Goal: Check status: Check status

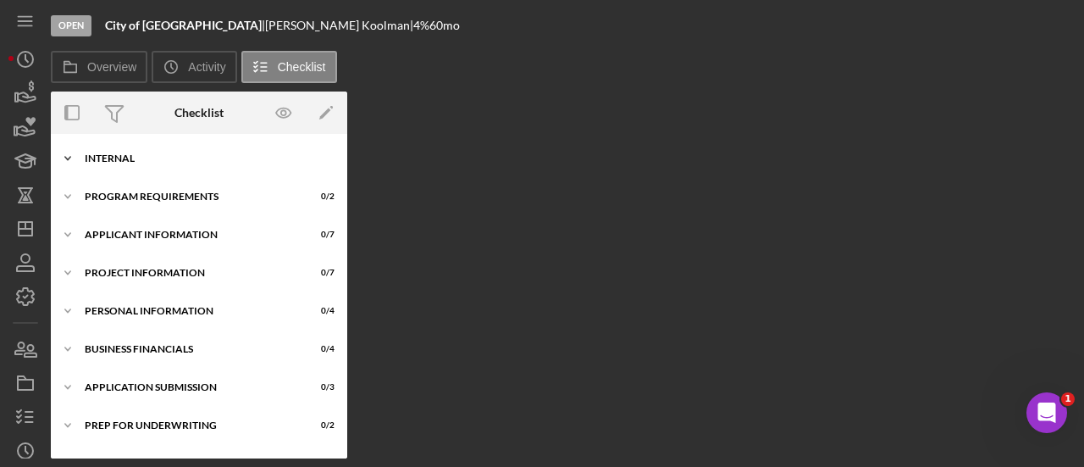
click at [191, 153] on div "Internal" at bounding box center [205, 158] width 241 height 10
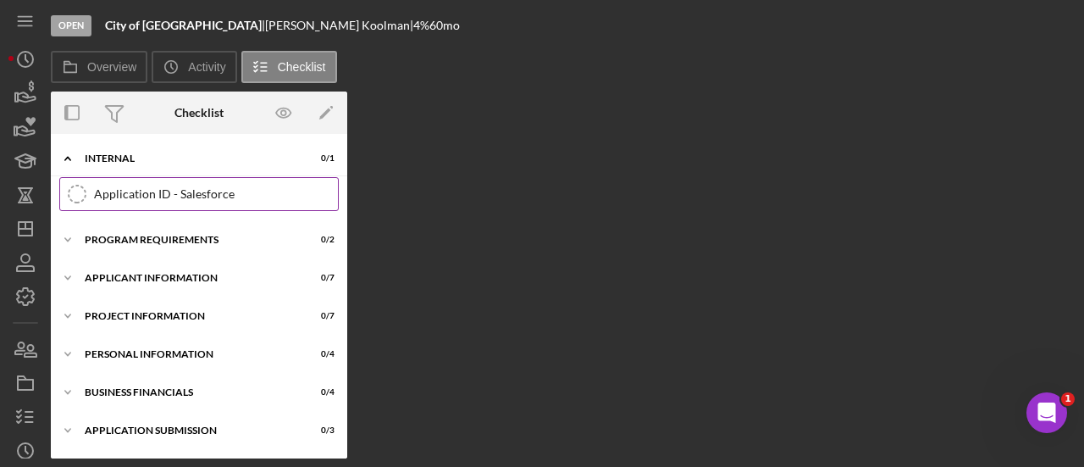
click at [190, 187] on div "Application ID - Salesforce" at bounding box center [216, 194] width 244 height 14
click at [105, 228] on div "Icon/Expander Program Requirements 0 / 2" at bounding box center [199, 240] width 296 height 34
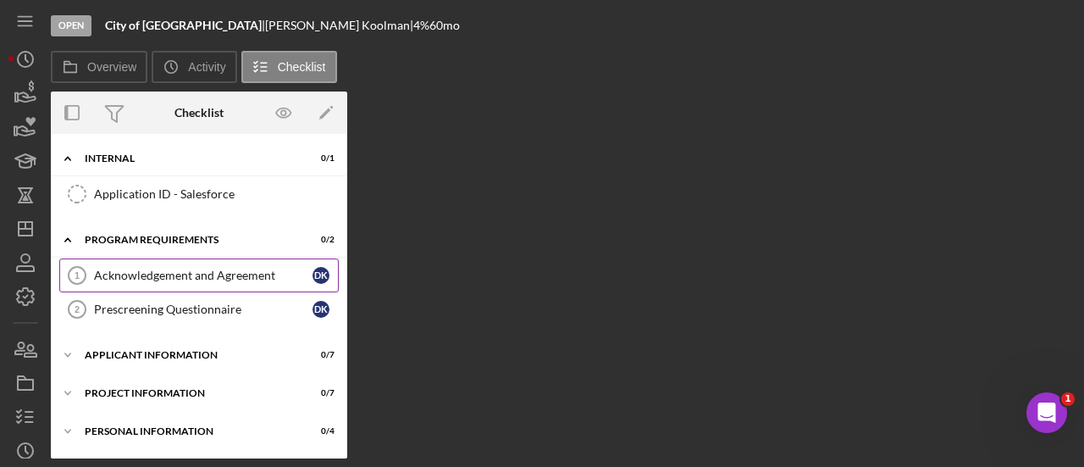
click at [119, 268] on div "Acknowledgement and Agreement" at bounding box center [203, 275] width 218 height 14
click at [162, 279] on div "Acknowledgement and Agreement" at bounding box center [203, 275] width 218 height 14
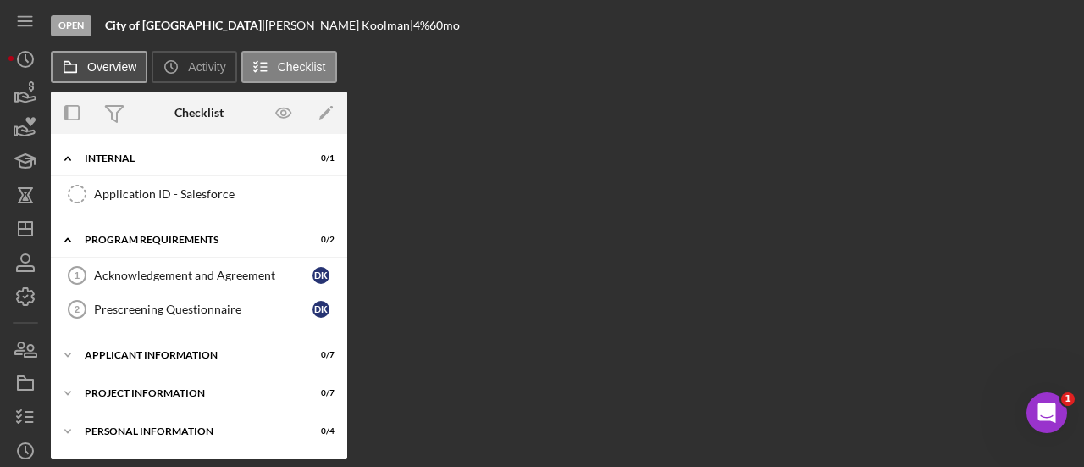
click at [98, 58] on button "Overview" at bounding box center [99, 67] width 97 height 32
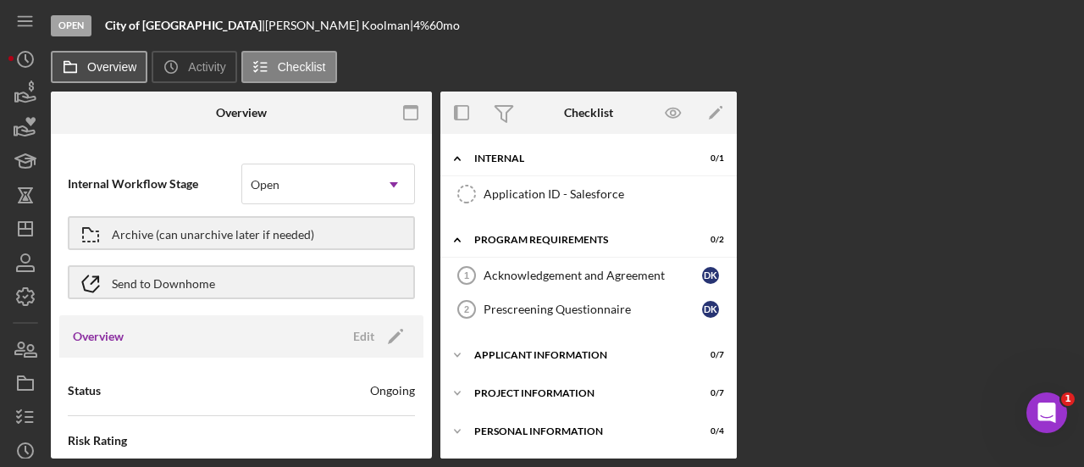
click at [98, 58] on button "Overview" at bounding box center [99, 67] width 97 height 32
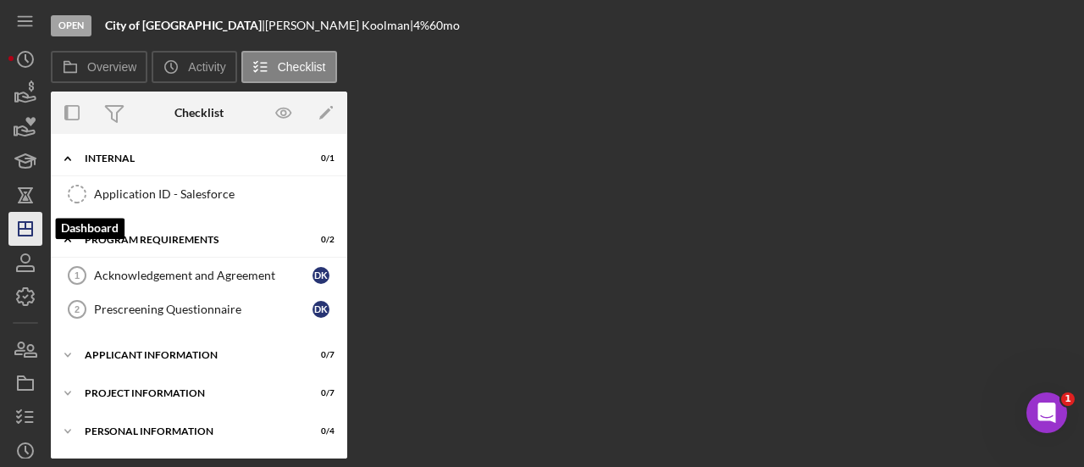
click at [26, 229] on icon "Icon/Dashboard" at bounding box center [25, 228] width 42 height 42
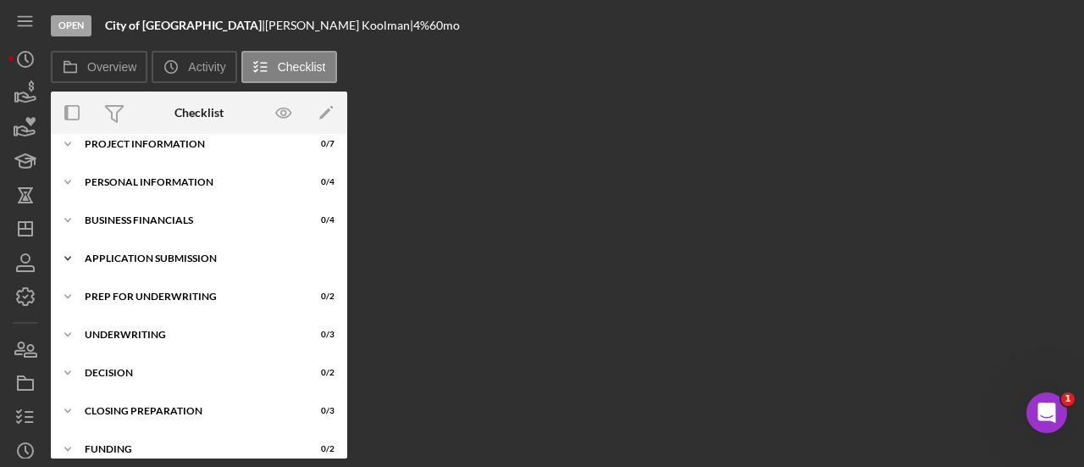
scroll to position [254, 0]
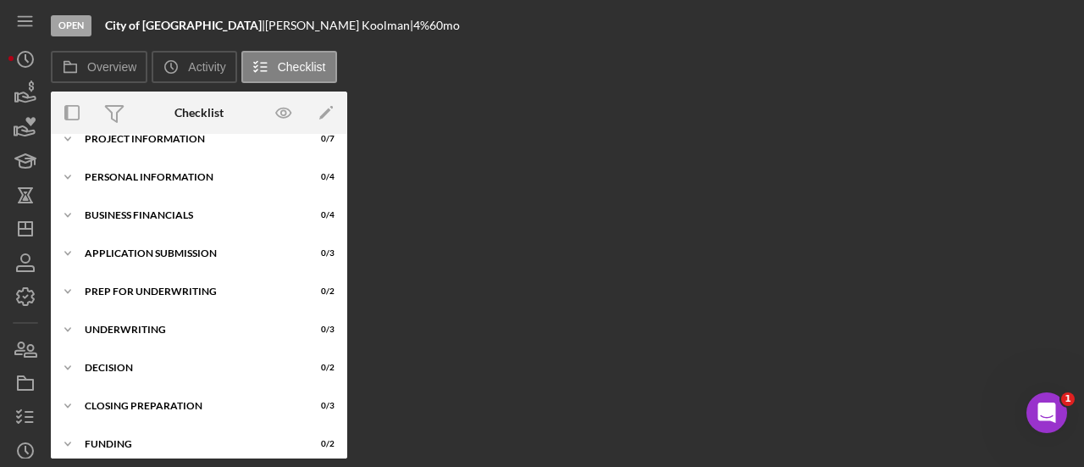
click at [203, 268] on div "Icon/Expander Application Submission 0 / 3" at bounding box center [199, 254] width 296 height 34
click at [202, 251] on div "Application Submission" at bounding box center [205, 253] width 241 height 10
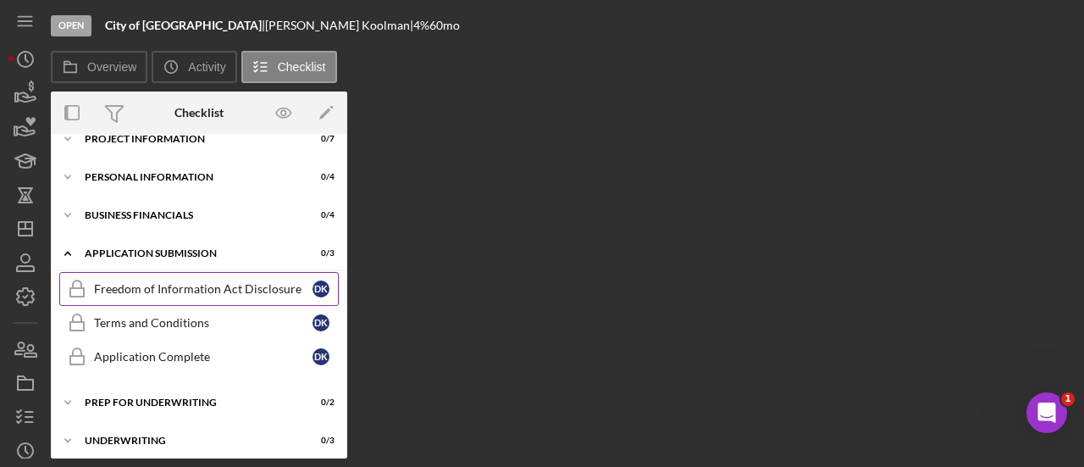
click at [196, 282] on div "Freedom of Information Act Disclosure" at bounding box center [203, 289] width 218 height 14
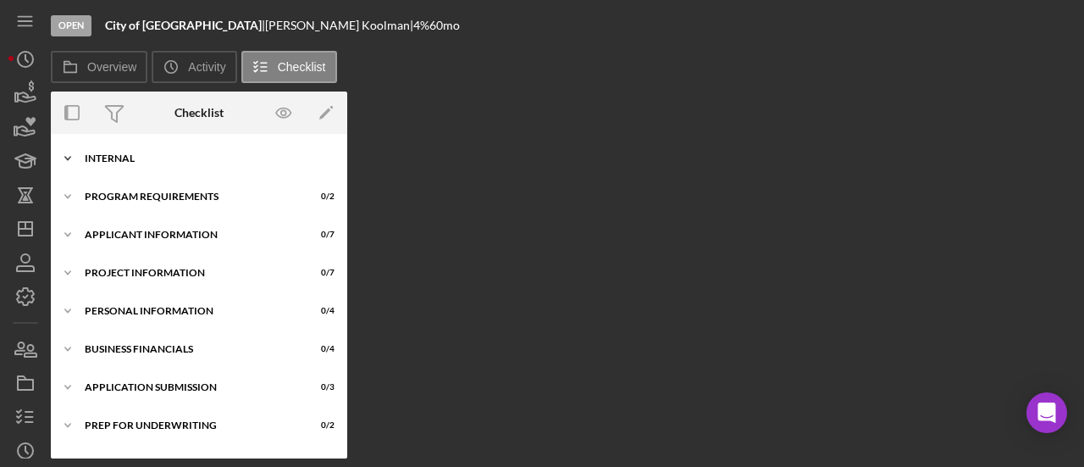
click at [102, 158] on div "Internal" at bounding box center [205, 158] width 241 height 10
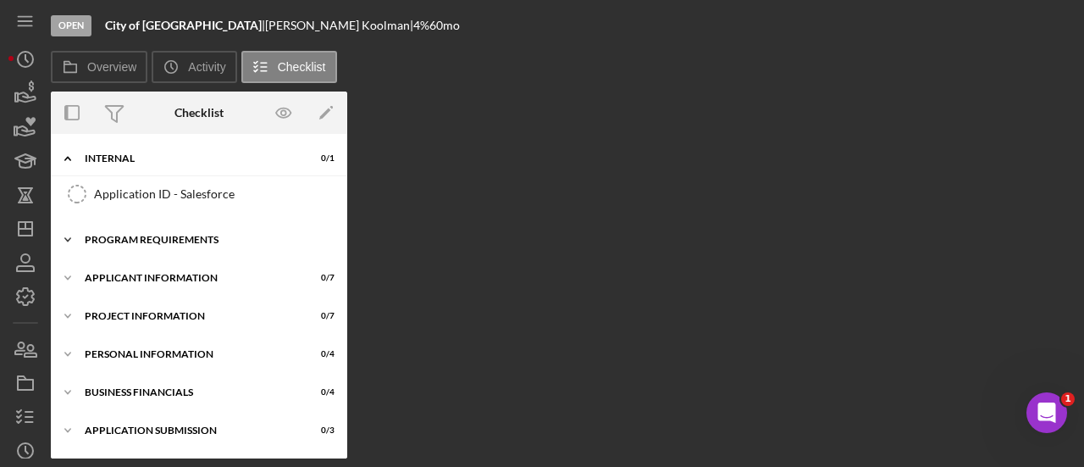
click at [105, 197] on div "Application ID - Salesforce" at bounding box center [216, 194] width 244 height 14
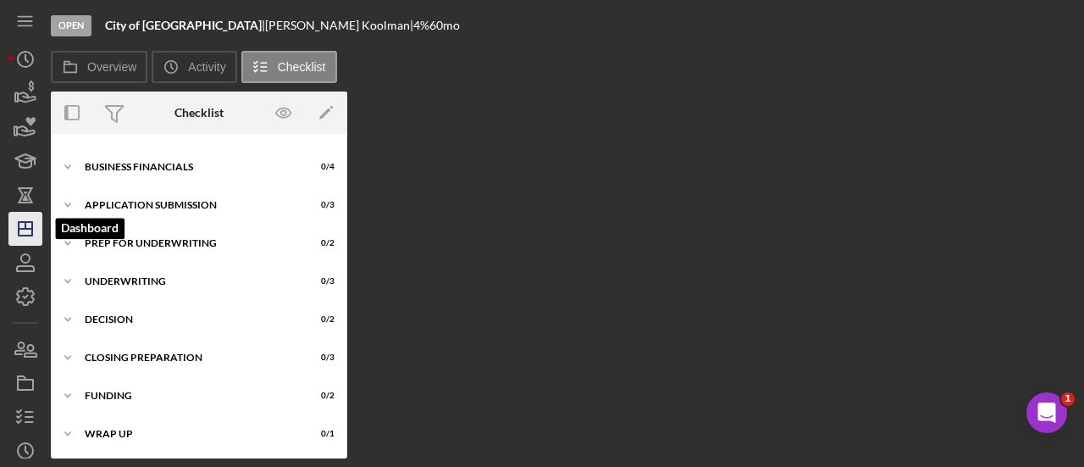
click at [37, 223] on icon "Icon/Dashboard" at bounding box center [25, 228] width 42 height 42
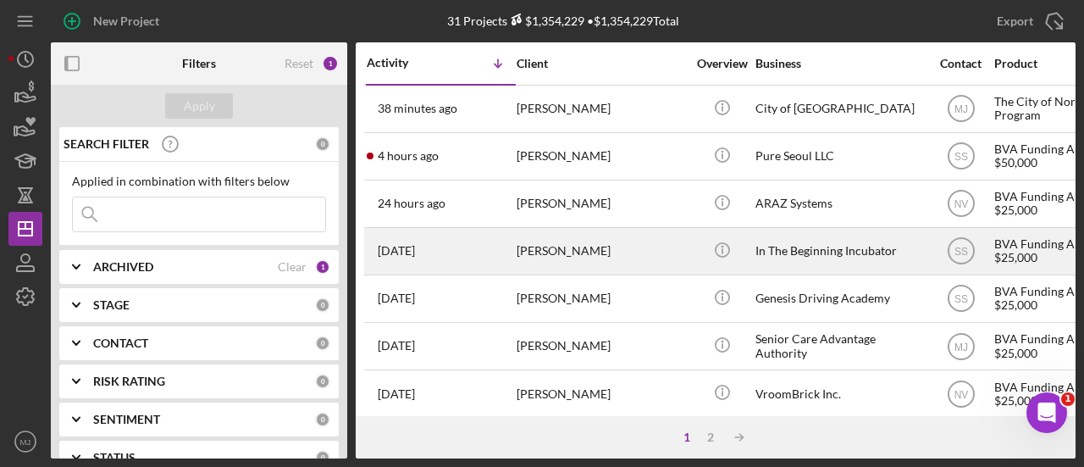
click at [563, 236] on div "[PERSON_NAME]" at bounding box center [601, 251] width 169 height 45
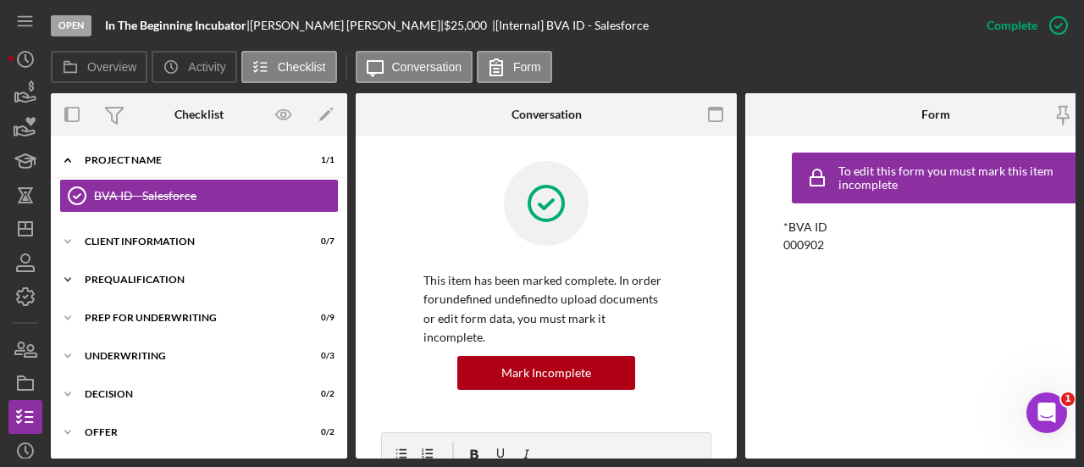
click at [181, 268] on div "Icon/Expander Prequalification 0 / 13" at bounding box center [199, 279] width 296 height 34
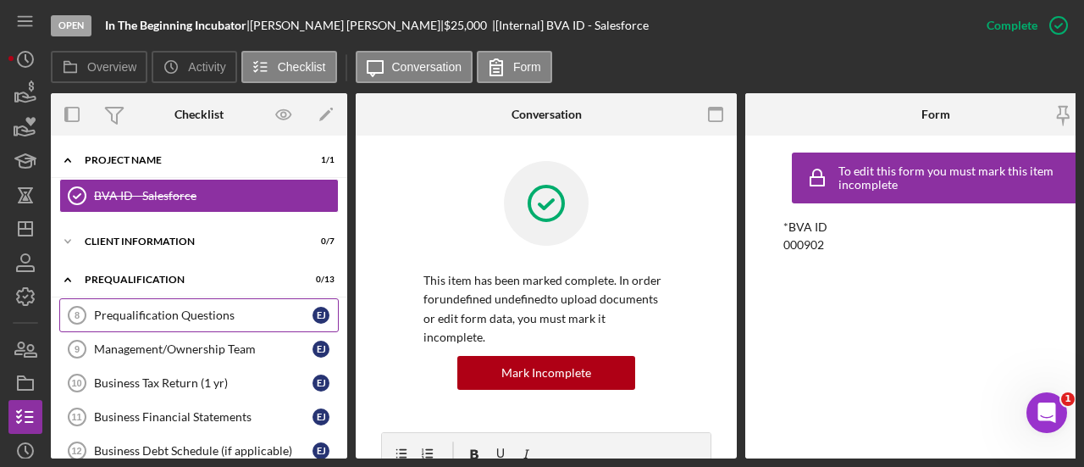
click at [178, 318] on div "Prequalification Questions" at bounding box center [203, 315] width 218 height 14
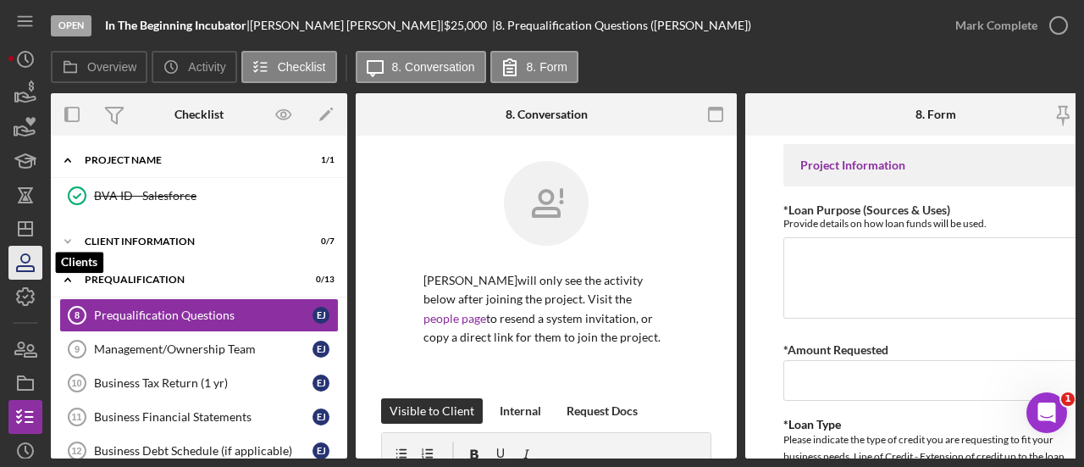
click at [24, 246] on icon "button" at bounding box center [25, 262] width 42 height 42
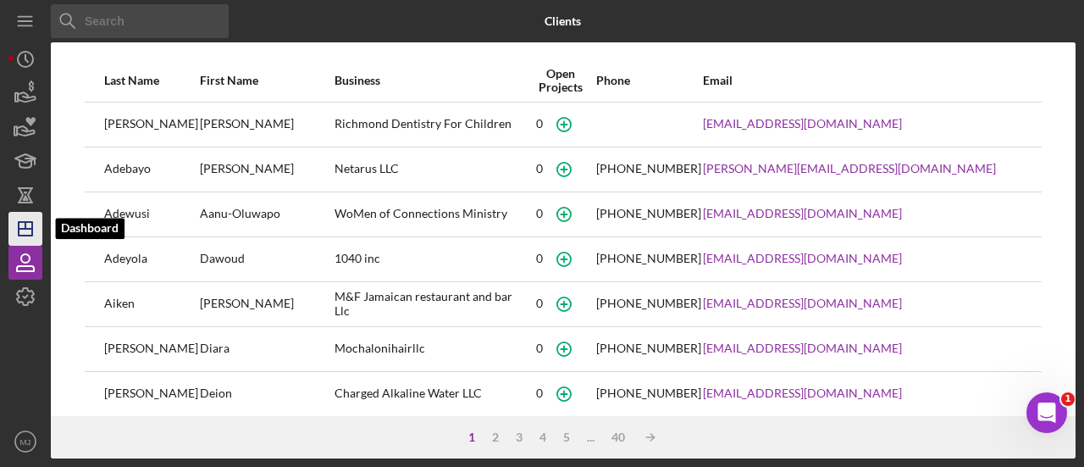
click at [25, 228] on line "button" at bounding box center [25, 225] width 0 height 7
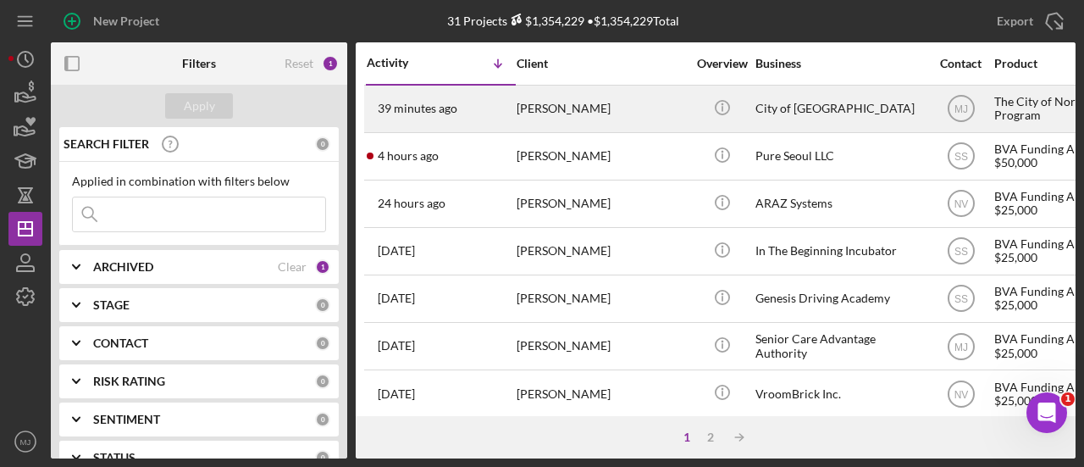
click at [525, 113] on div "[PERSON_NAME]" at bounding box center [601, 108] width 169 height 45
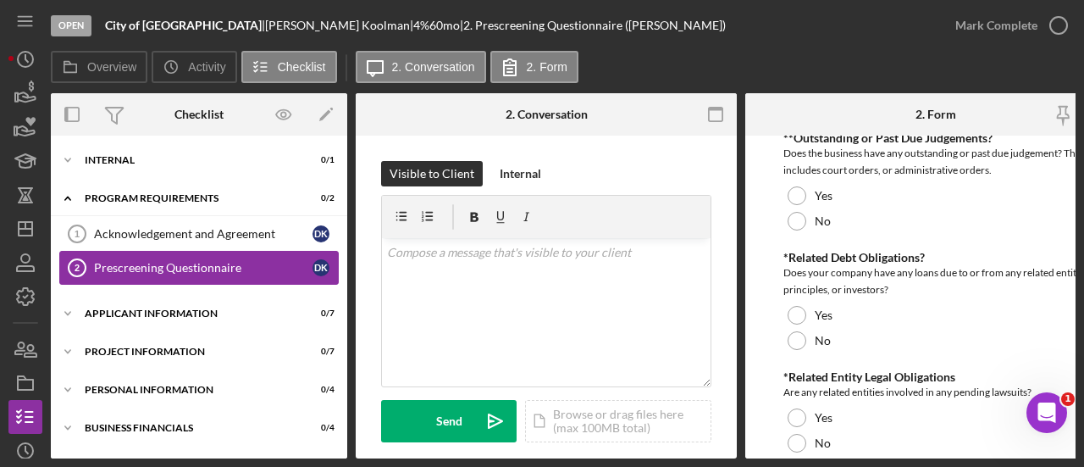
scroll to position [1609, 0]
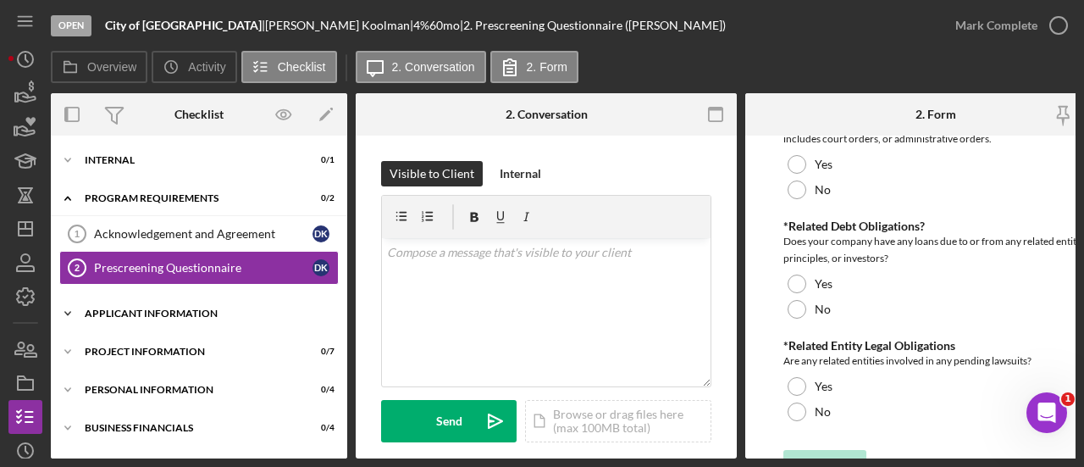
click at [169, 299] on div "Icon/Expander APPLICANT INFORMATION 0 / 7" at bounding box center [199, 313] width 296 height 34
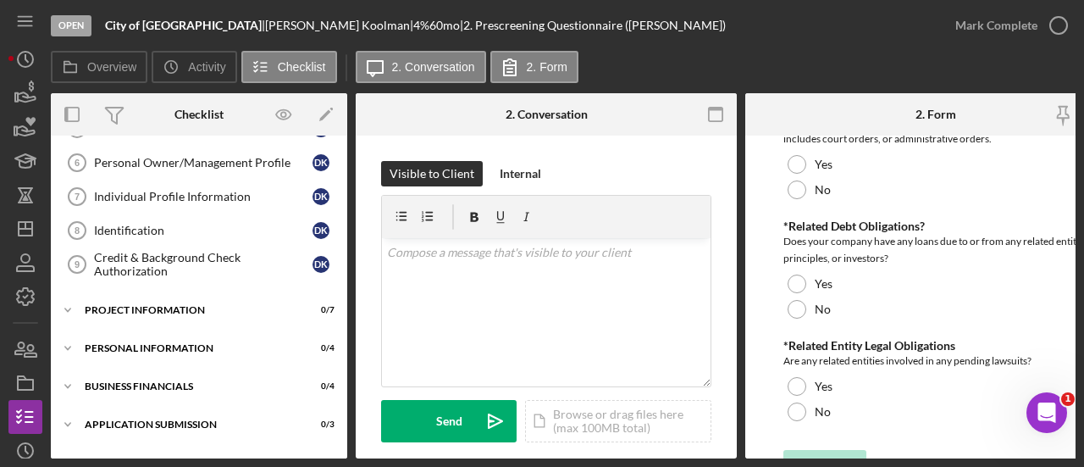
scroll to position [423, 0]
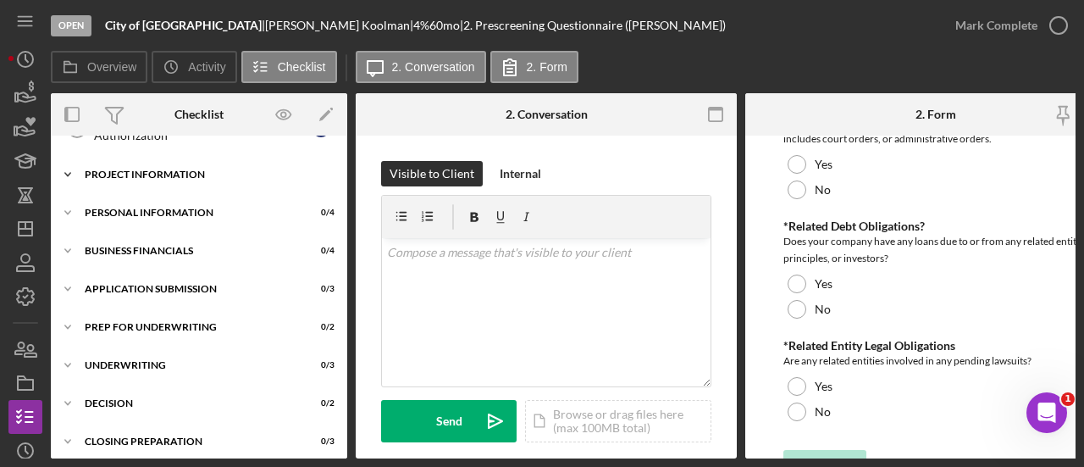
click at [156, 169] on div "PROJECT INFORMATION" at bounding box center [205, 174] width 241 height 10
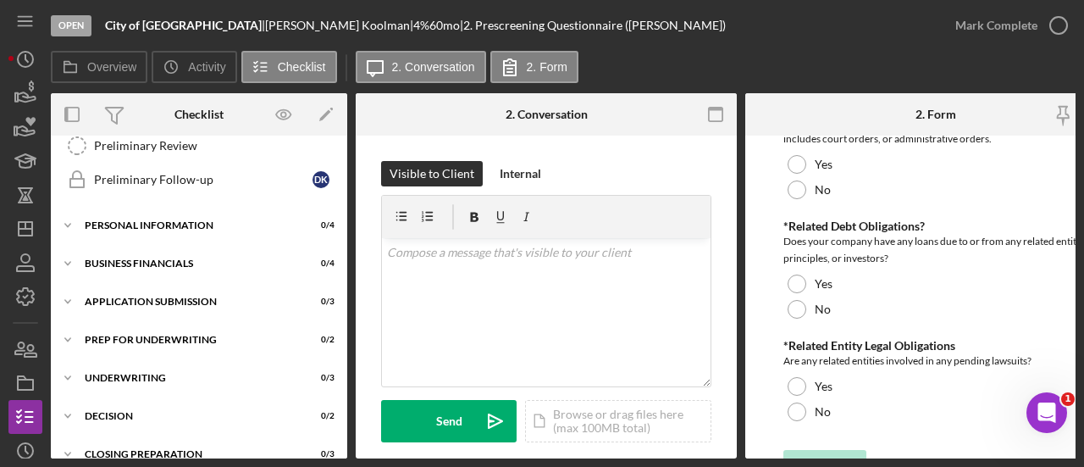
scroll to position [677, 0]
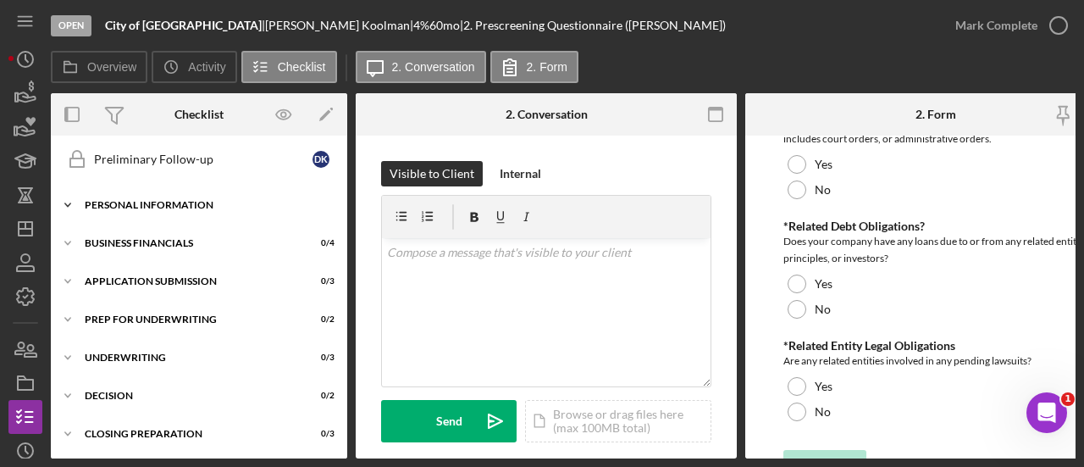
click at [167, 200] on div "Personal Information" at bounding box center [205, 205] width 241 height 10
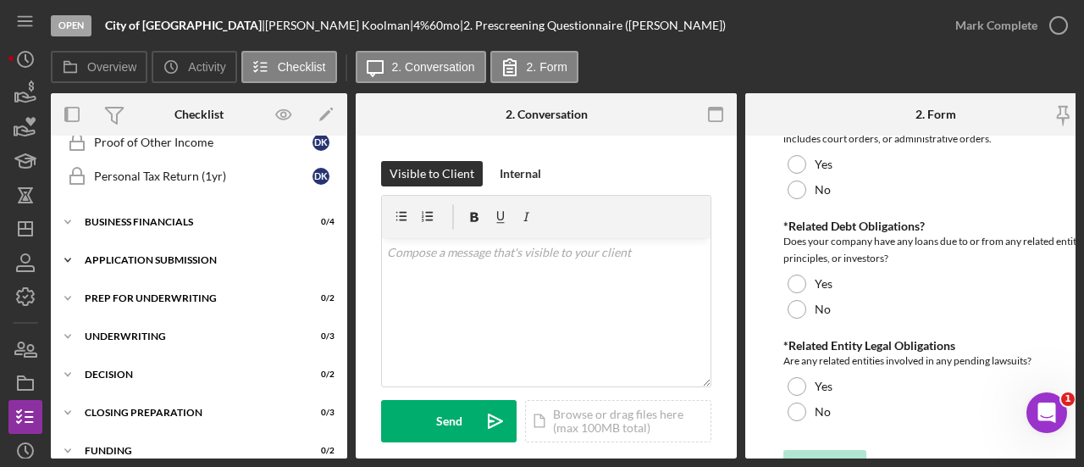
scroll to position [847, 0]
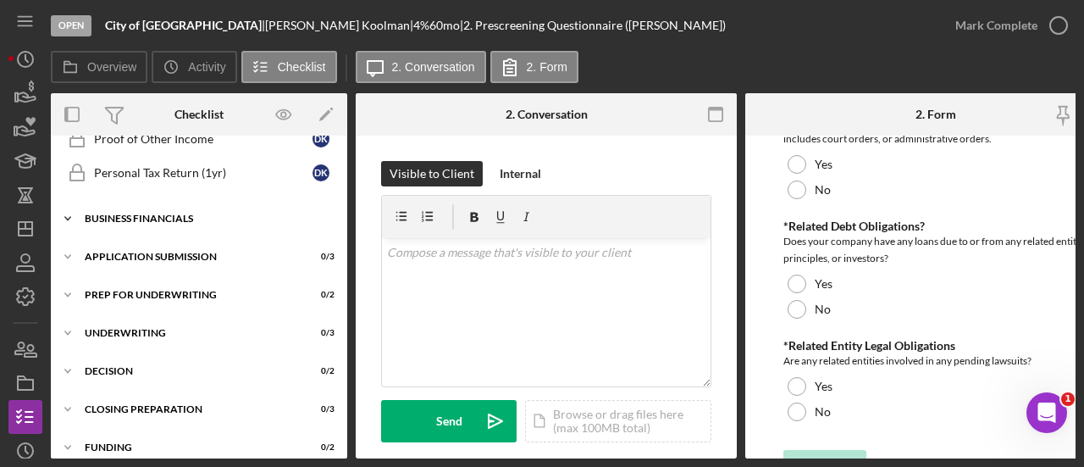
click at [156, 202] on div "Icon/Expander Business Financials 0 / 4" at bounding box center [199, 219] width 296 height 34
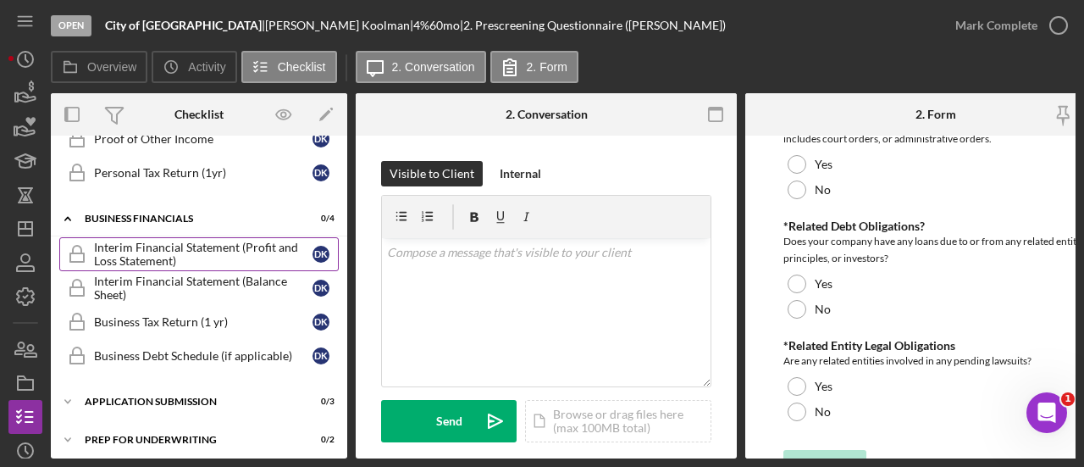
scroll to position [1016, 0]
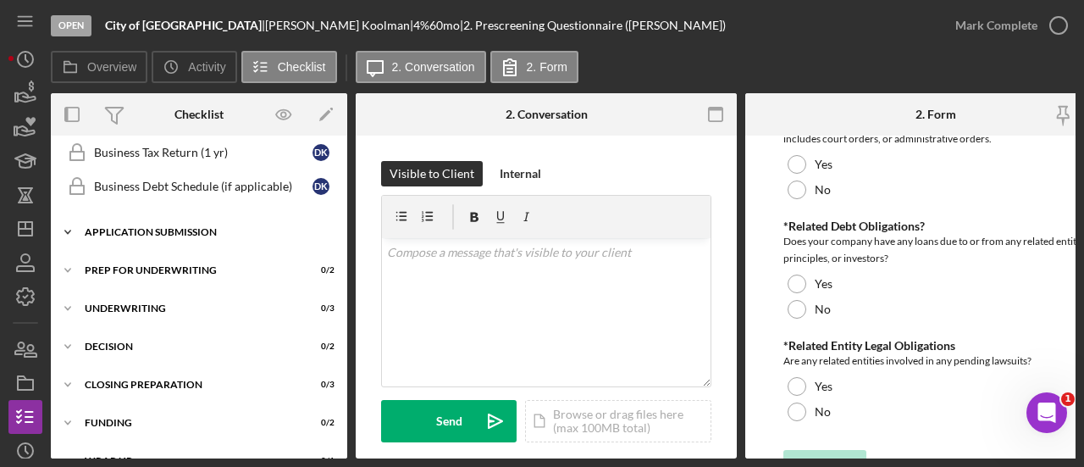
click at [172, 222] on div "Icon/Expander Application Submission 0 / 3" at bounding box center [199, 232] width 296 height 34
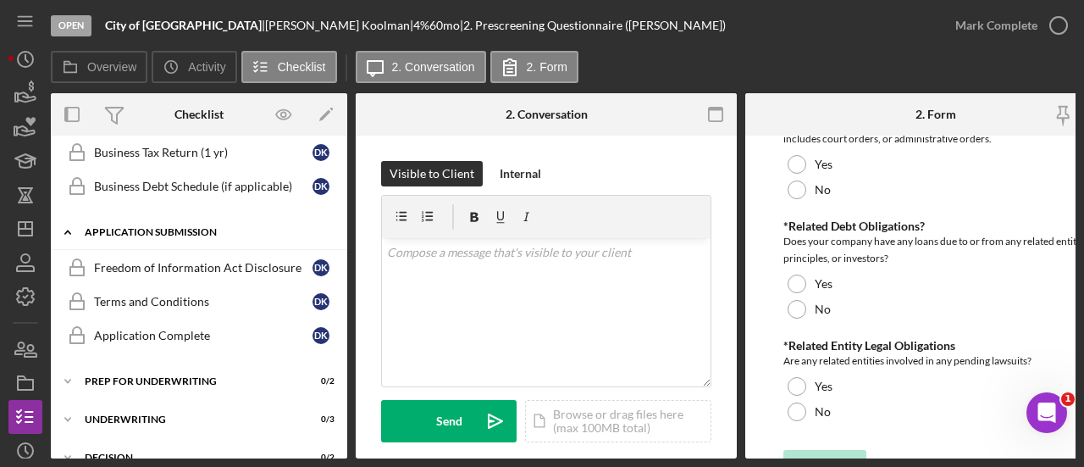
scroll to position [1101, 0]
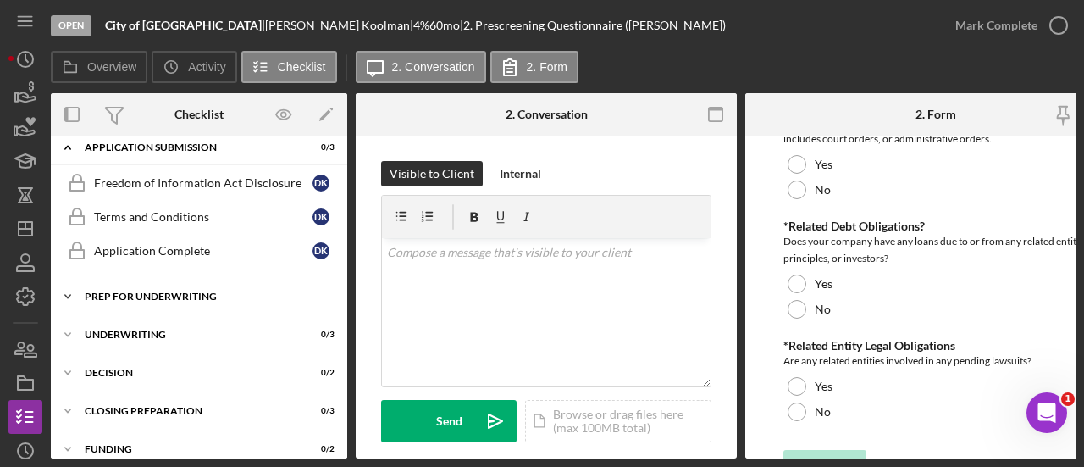
click at [168, 279] on div "Icon/Expander Prep for Underwriting 0 / 2" at bounding box center [199, 296] width 296 height 34
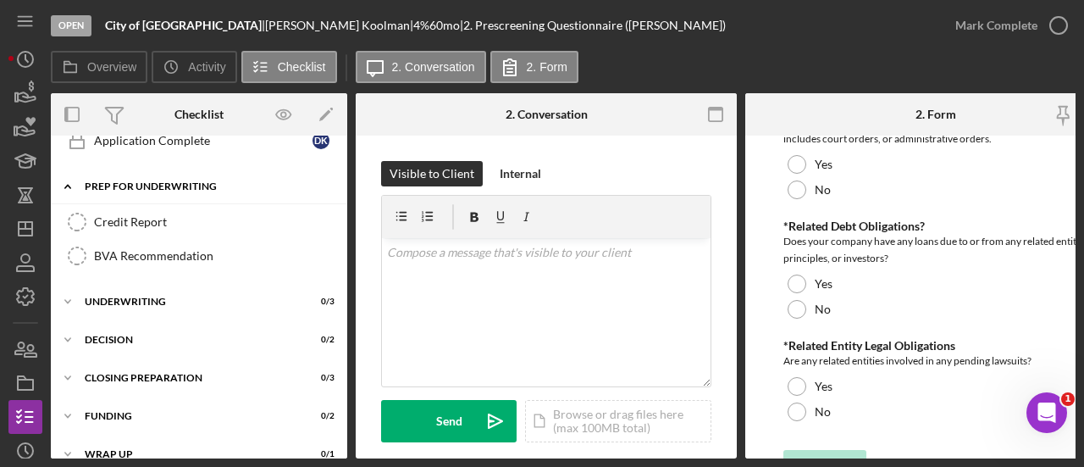
scroll to position [1219, 0]
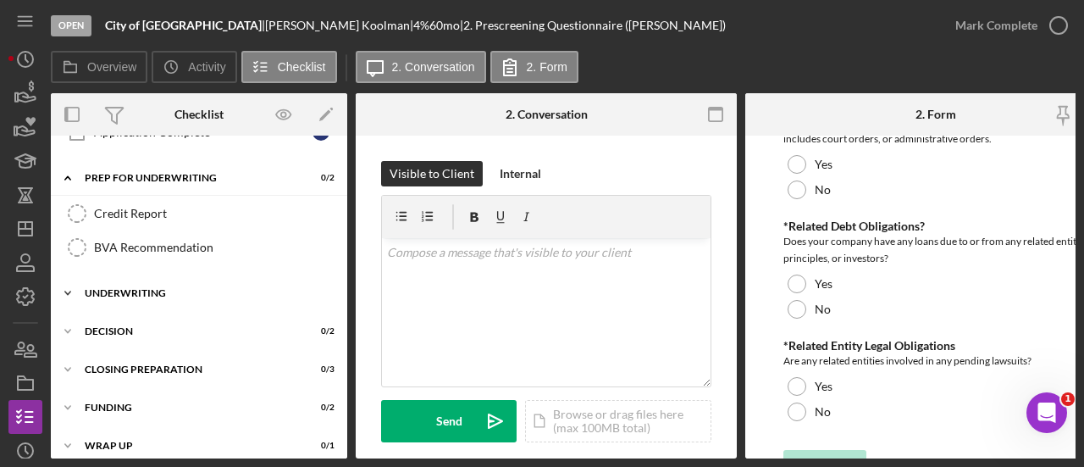
click at [141, 288] on div "Underwriting" at bounding box center [205, 293] width 241 height 10
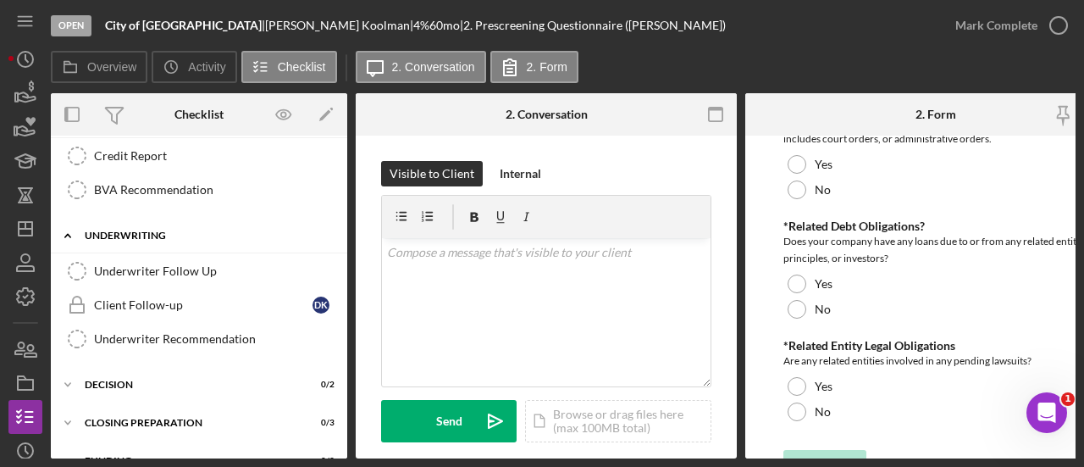
scroll to position [1304, 0]
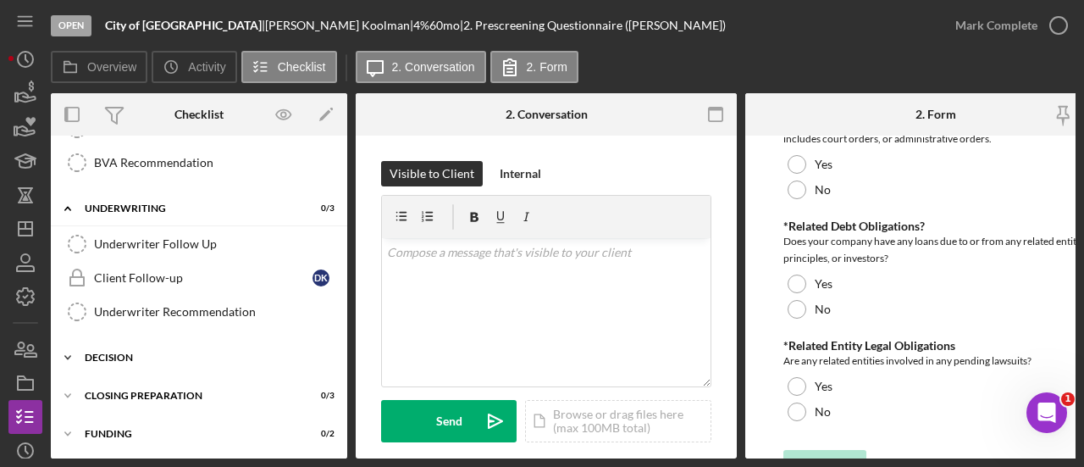
click at [146, 340] on div "Icon/Expander Decision 0 / 2" at bounding box center [199, 357] width 296 height 34
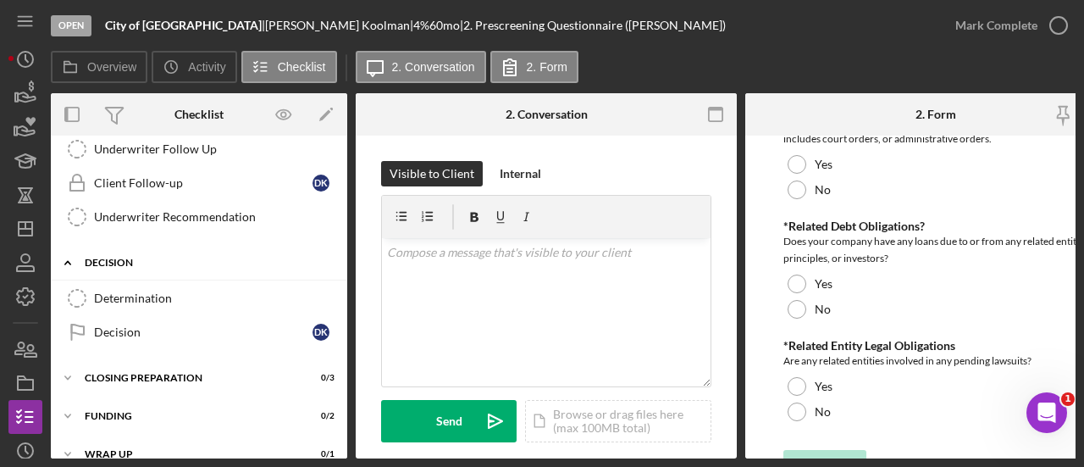
scroll to position [1404, 0]
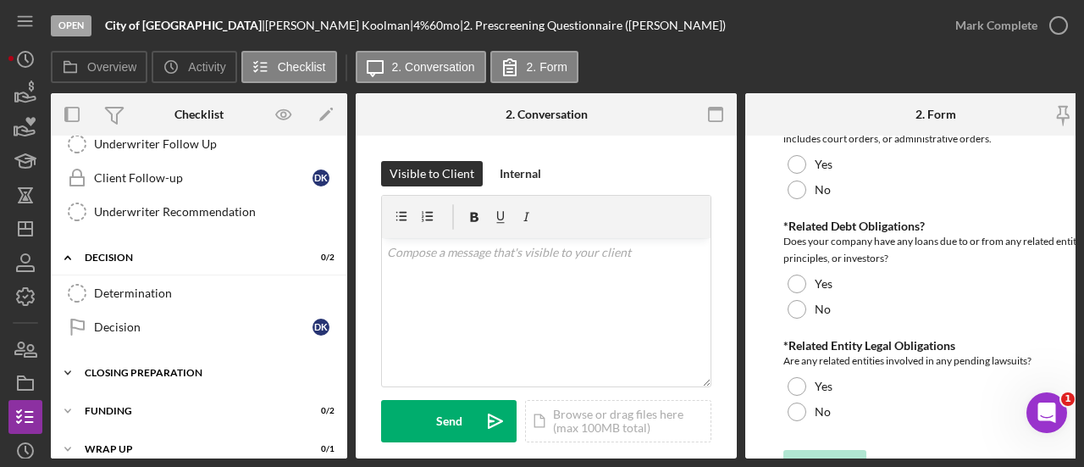
click at [154, 367] on div "Closing Preparation" at bounding box center [205, 372] width 241 height 10
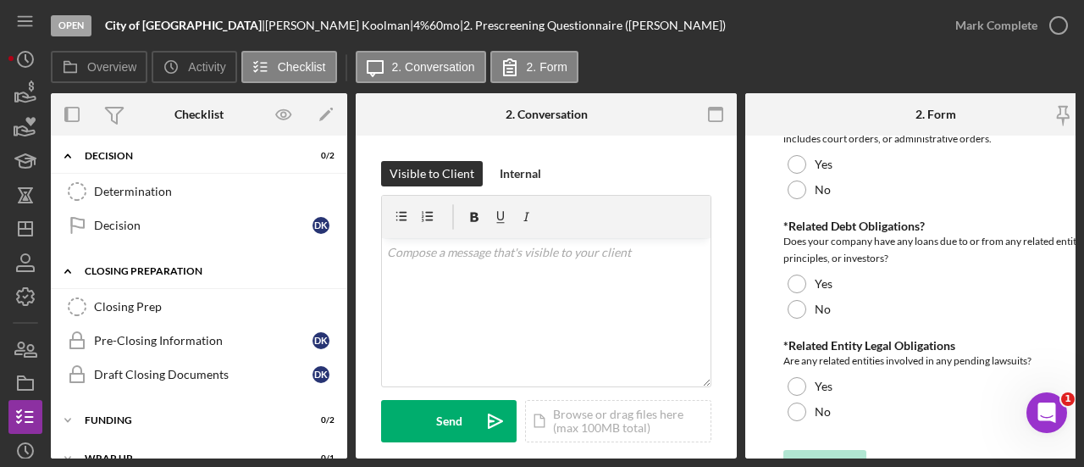
scroll to position [1512, 0]
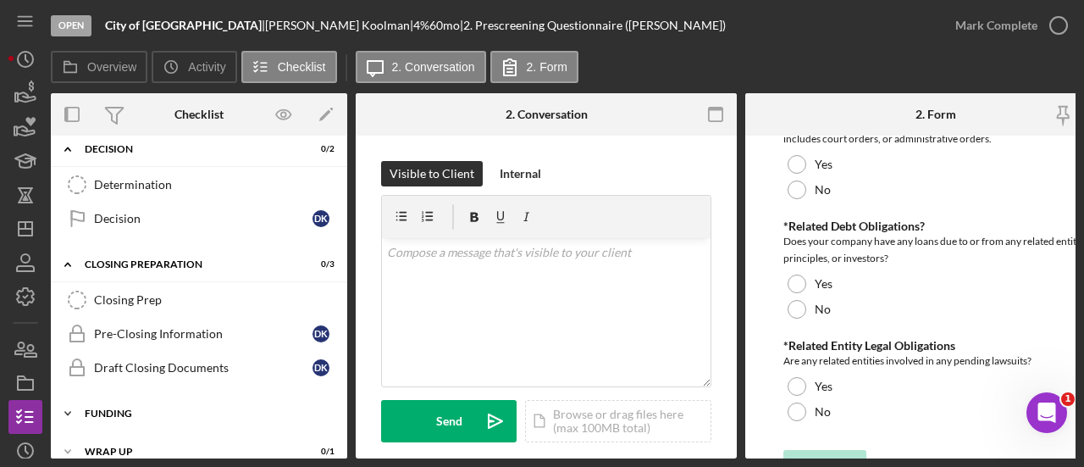
click at [135, 396] on div "Icon/Expander Funding 0 / 2" at bounding box center [199, 413] width 296 height 34
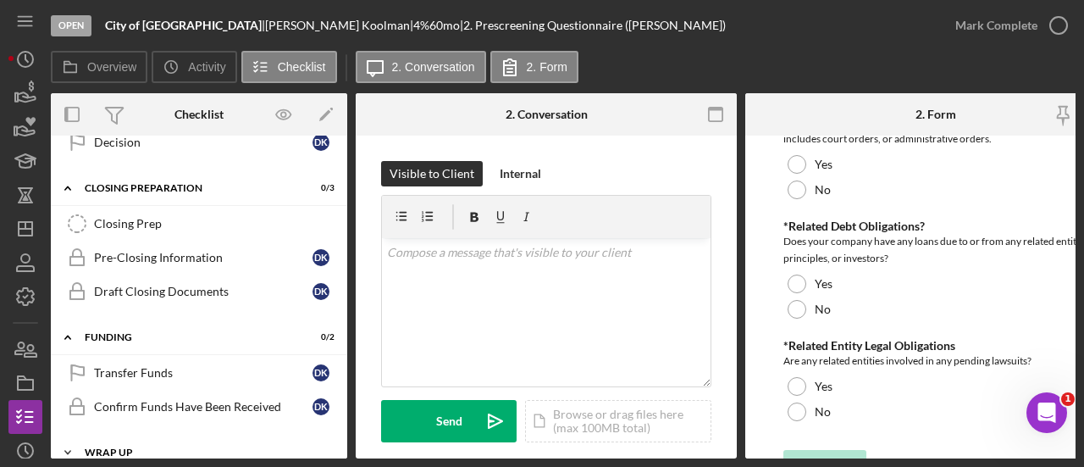
click at [144, 435] on div "Icon/Expander Wrap Up 0 / 1" at bounding box center [199, 452] width 296 height 34
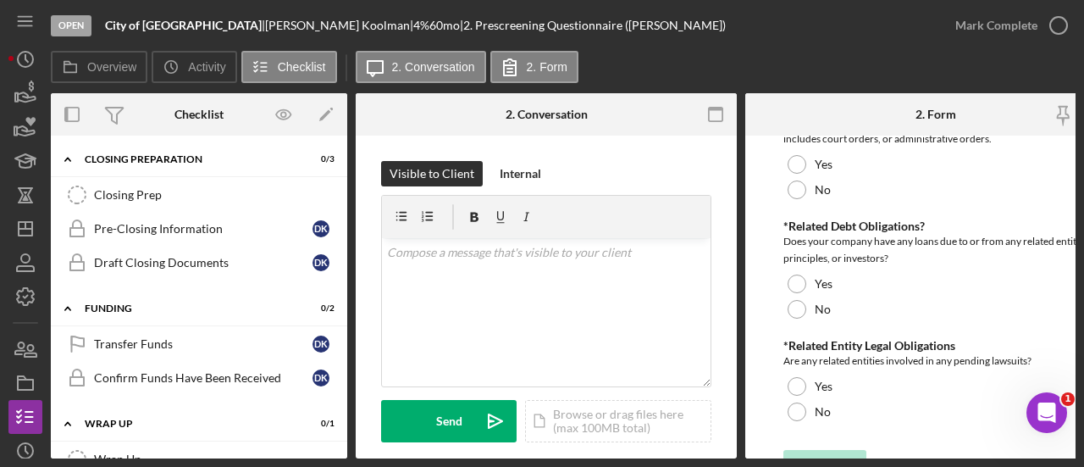
scroll to position [1631, 0]
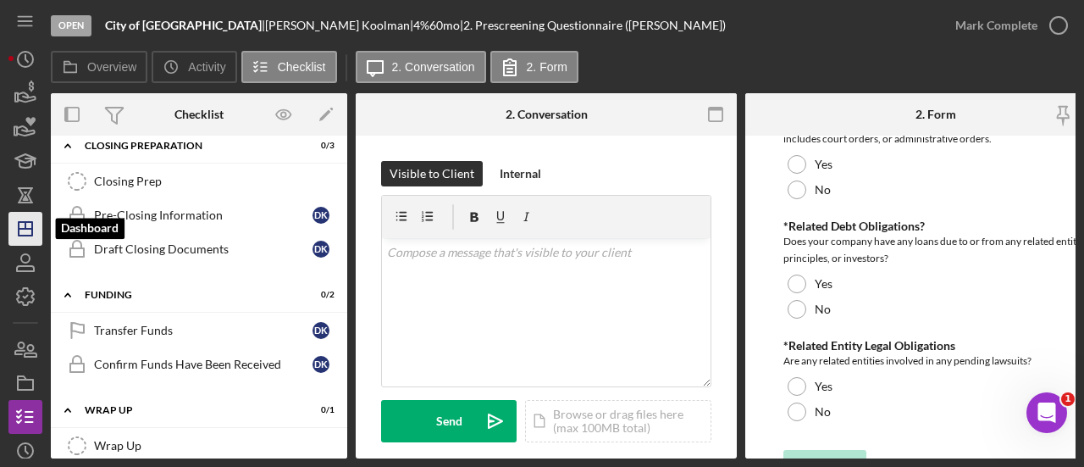
click at [23, 235] on icon "Icon/Dashboard" at bounding box center [25, 228] width 42 height 42
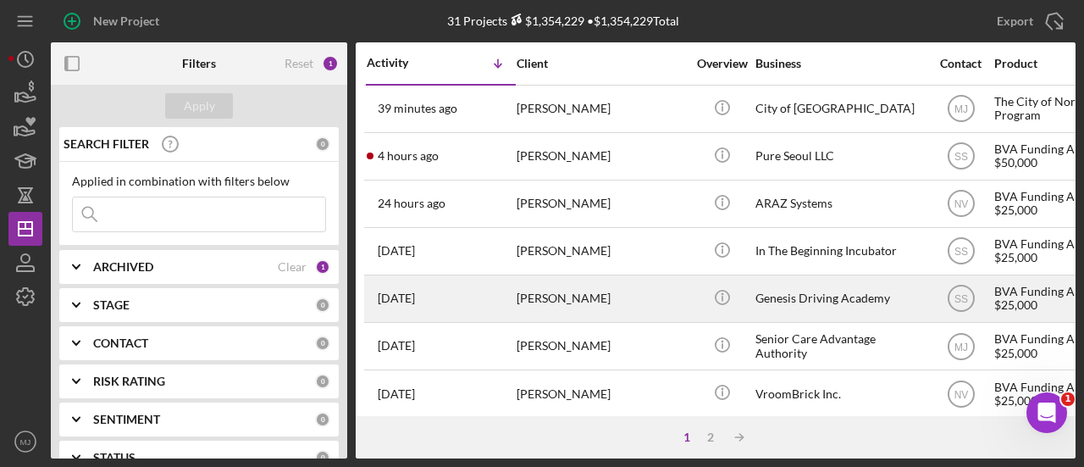
click at [533, 299] on div "[PERSON_NAME]" at bounding box center [601, 298] width 169 height 45
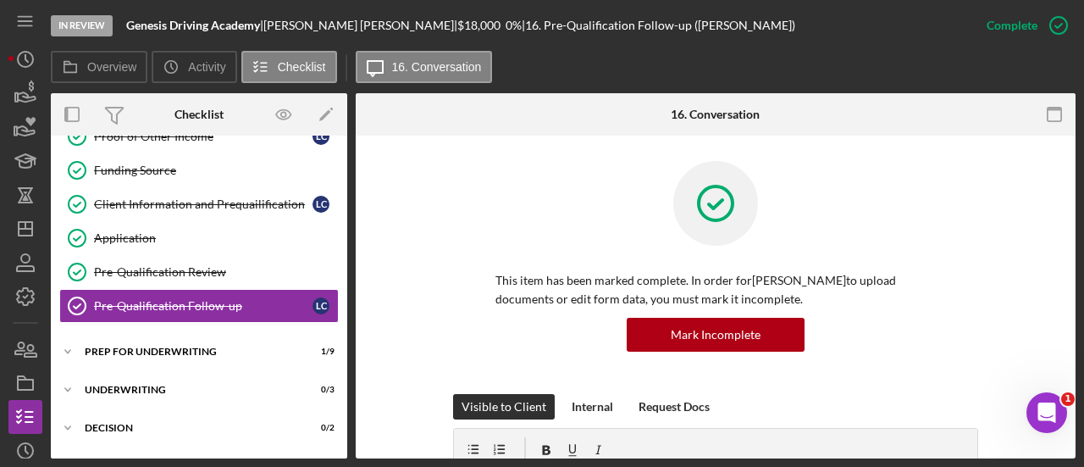
scroll to position [373, 0]
click at [23, 237] on icon "Icon/Dashboard" at bounding box center [25, 228] width 42 height 42
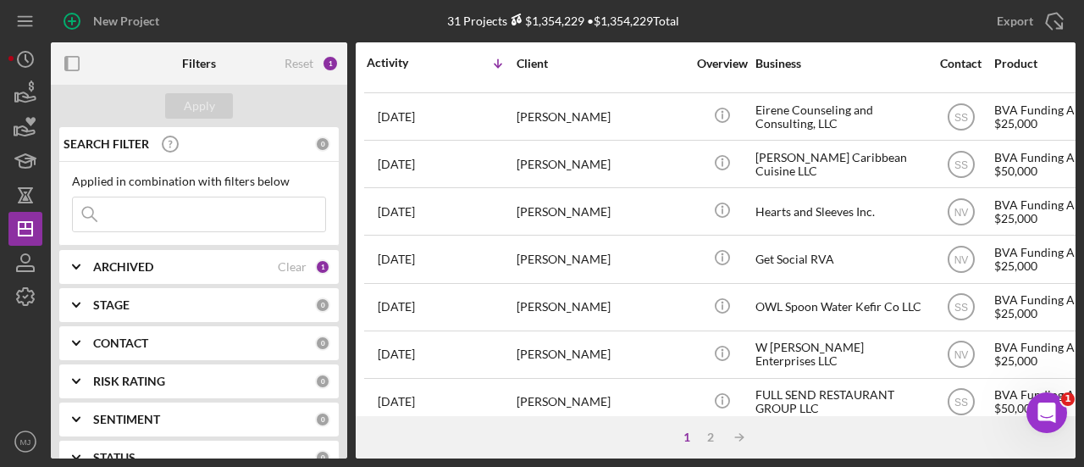
scroll to position [864, 0]
